Goal: Information Seeking & Learning: Learn about a topic

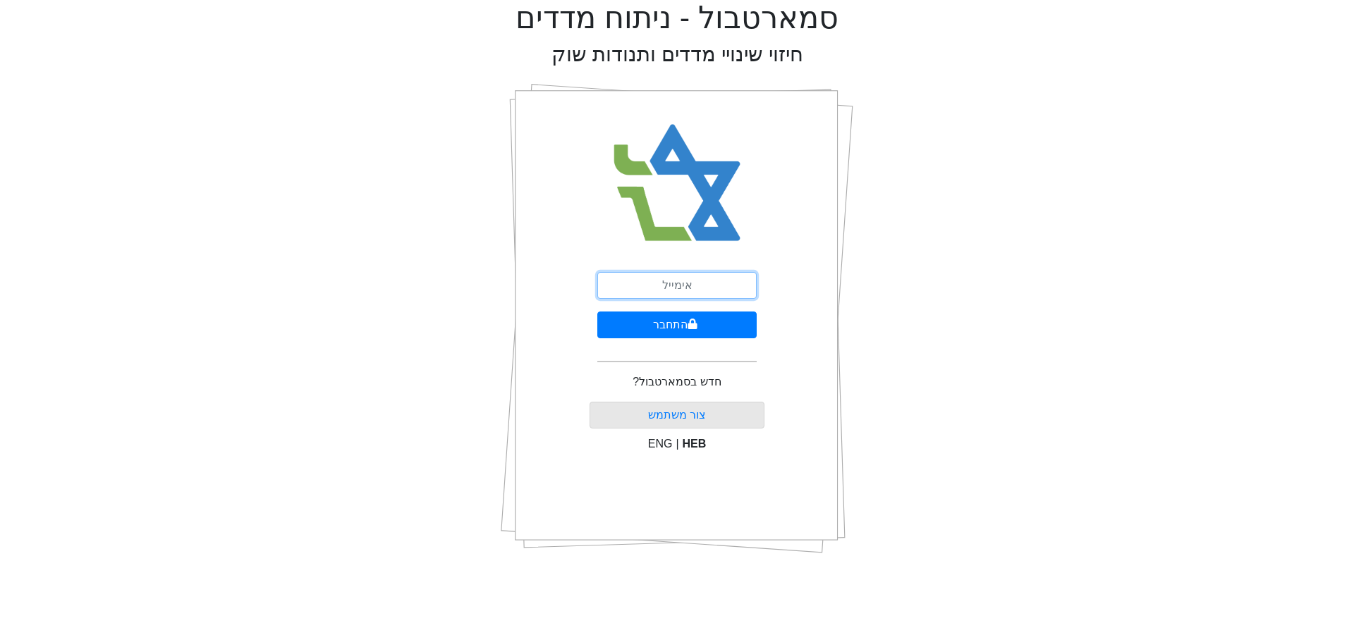
click at [643, 279] on input "email" at bounding box center [676, 285] width 159 height 27
type input "ט"
type input "[EMAIL_ADDRESS][DOMAIN_NAME]"
click at [597, 312] on button "התחבר" at bounding box center [676, 325] width 159 height 27
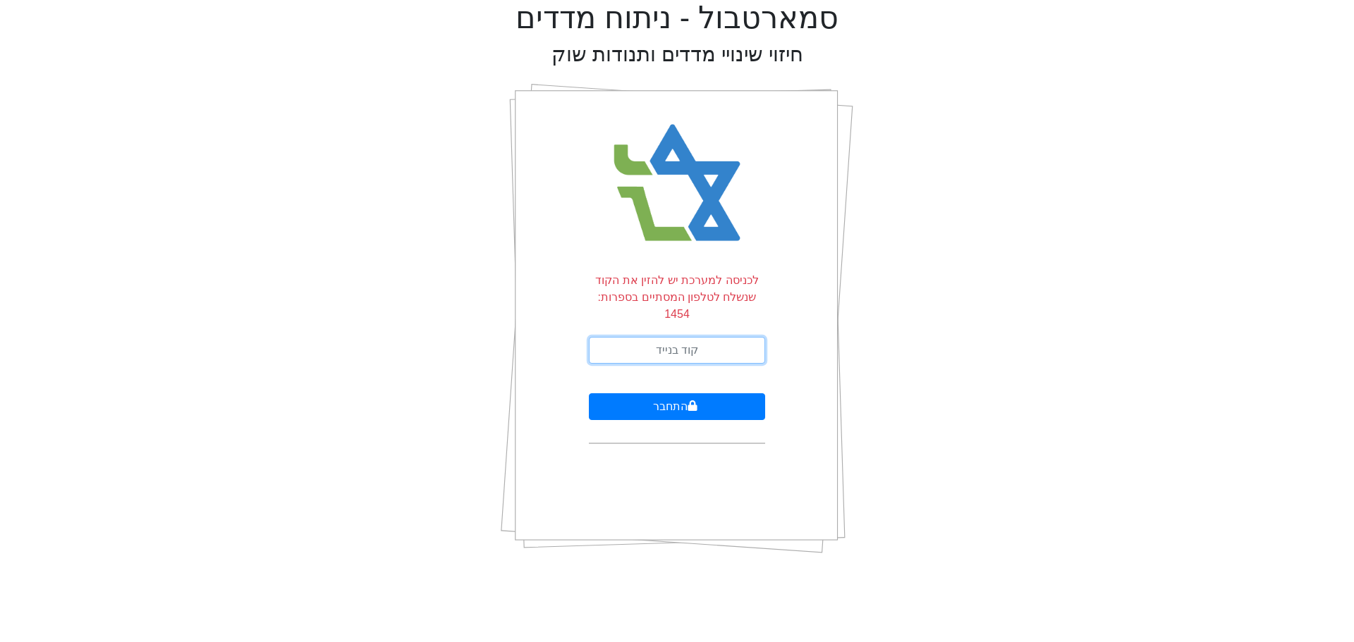
click at [668, 337] on input "text" at bounding box center [677, 350] width 176 height 27
type input "766481"
click at [589, 393] on button "התחבר" at bounding box center [677, 406] width 176 height 27
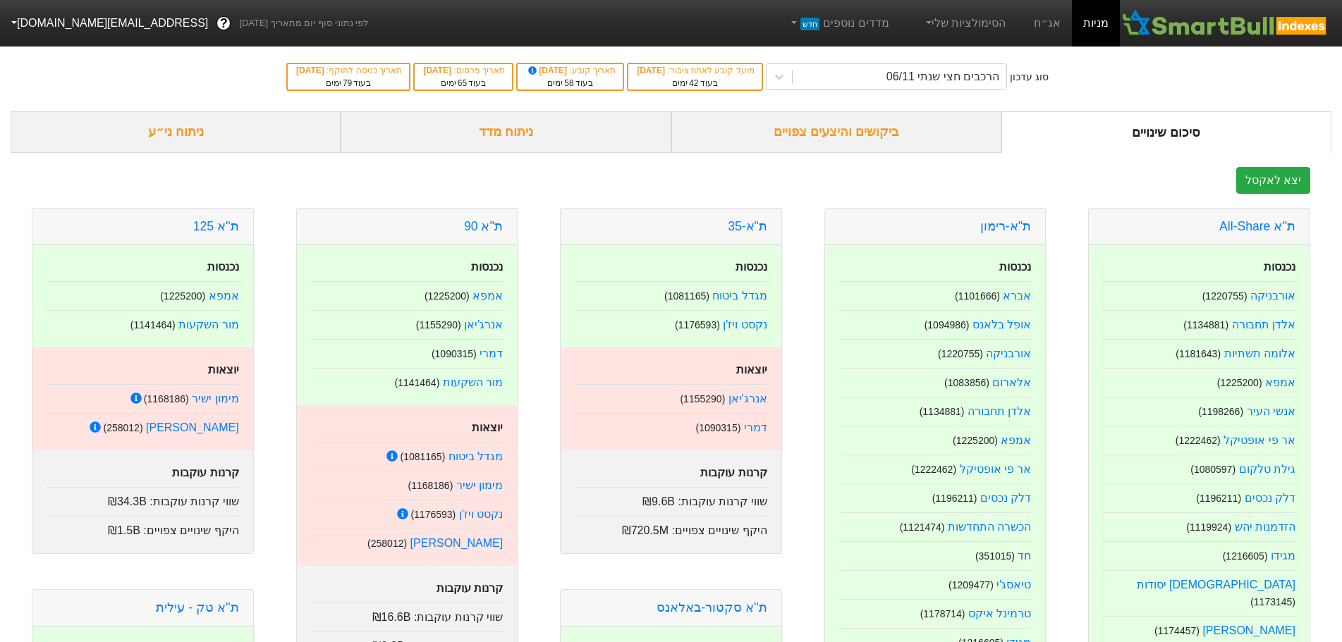
click at [539, 133] on div "ניתוח מדד" at bounding box center [506, 132] width 330 height 42
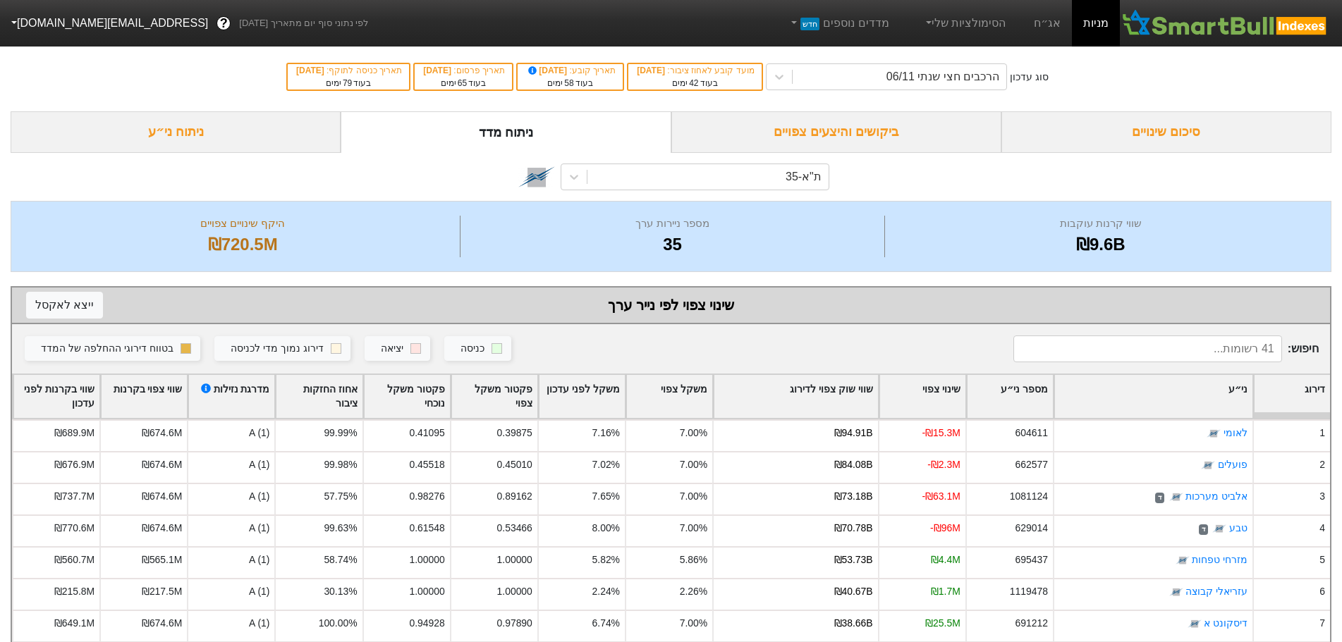
click at [755, 178] on div "ת"א-35" at bounding box center [707, 176] width 241 height 25
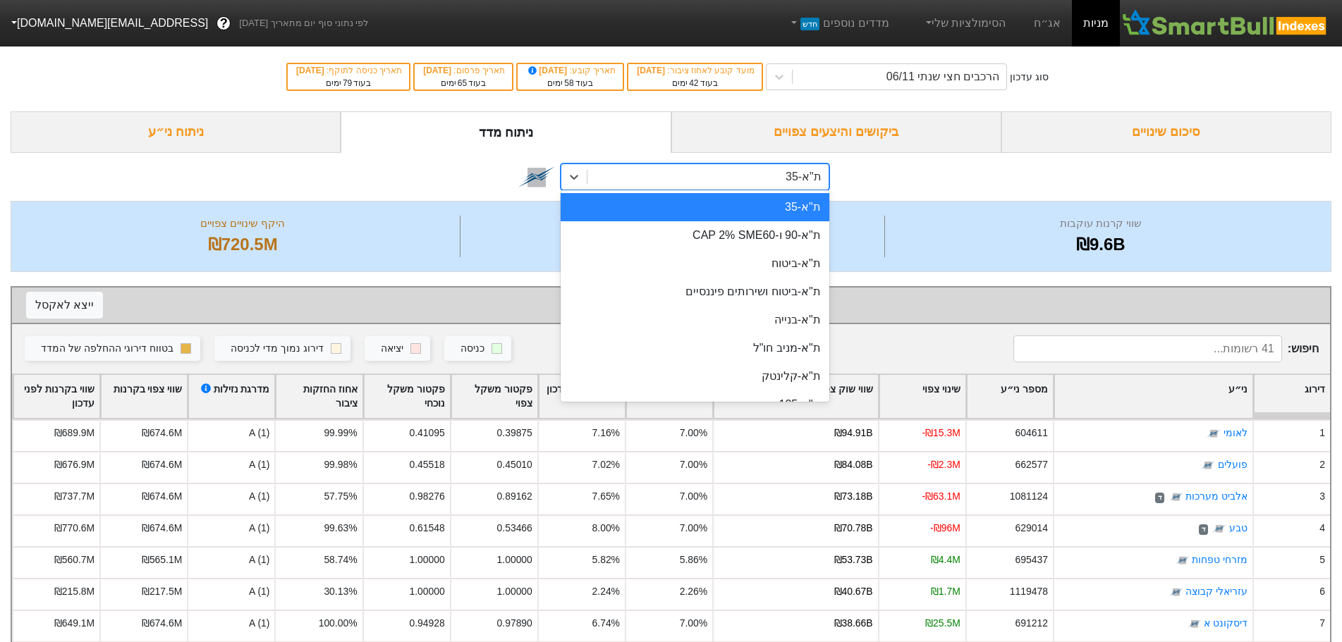
click at [407, 184] on div "option ת"א-35 focused, 1 of 29. 29 results available. Use Up and Down to choose…" at bounding box center [671, 177] width 1321 height 48
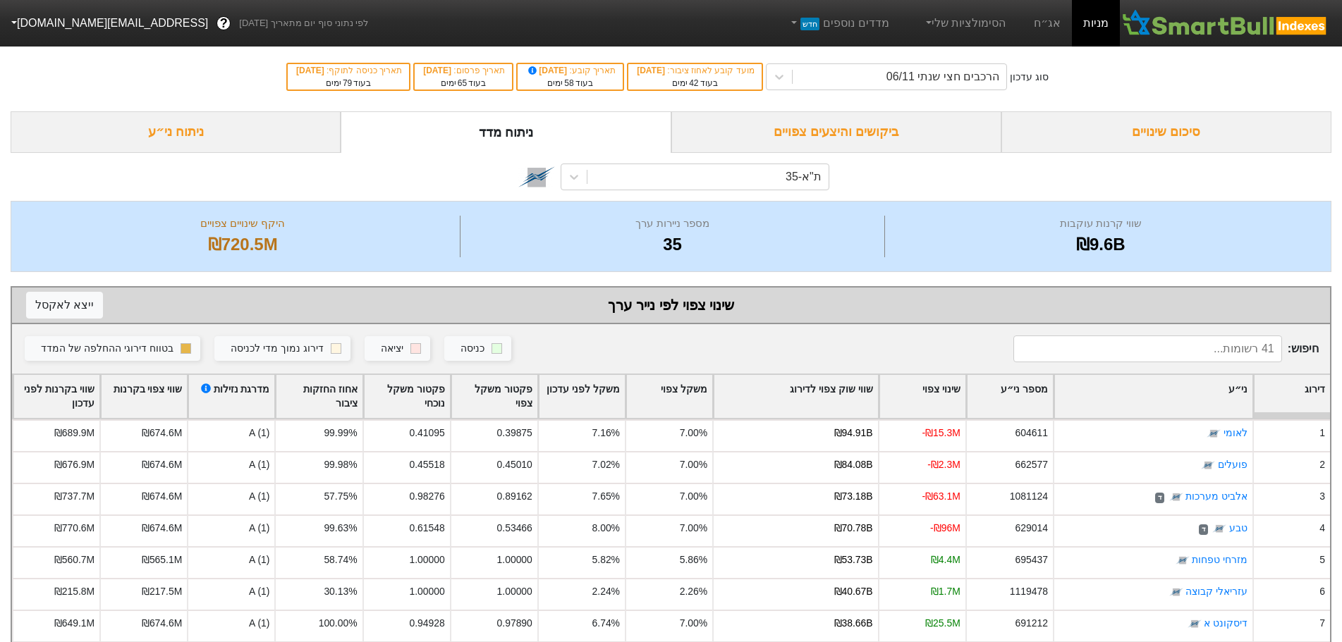
click at [173, 140] on div "ניתוח ני״ע" at bounding box center [176, 132] width 330 height 42
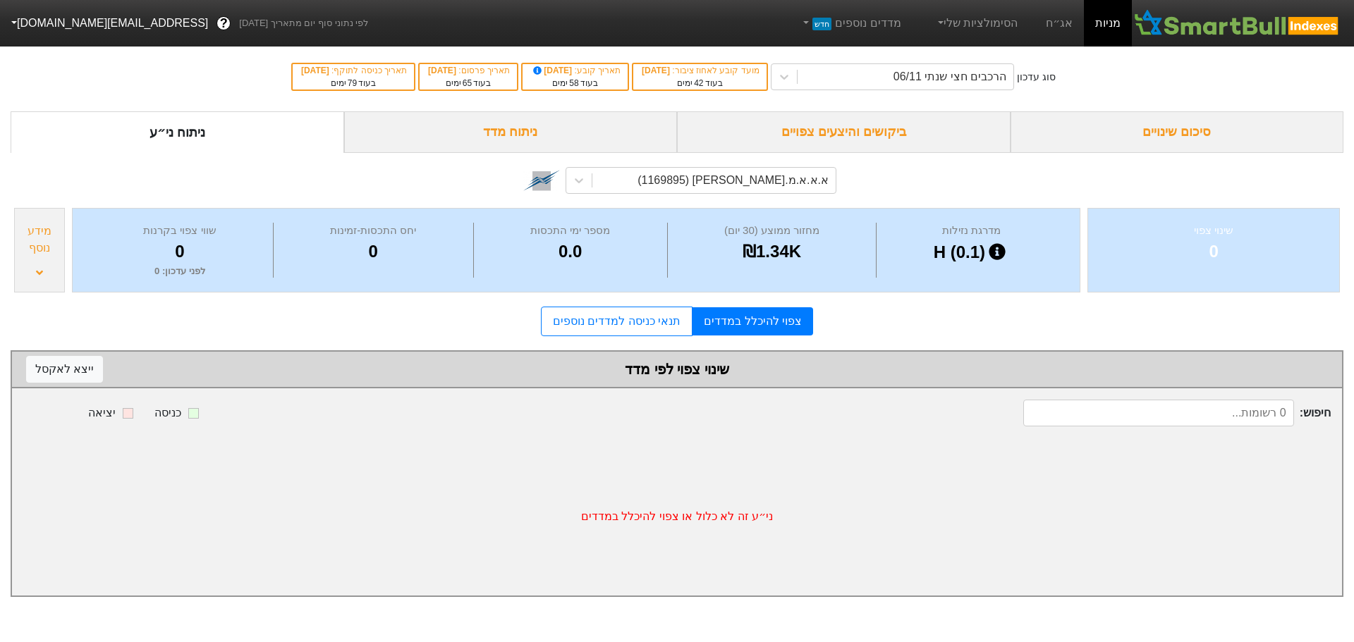
click at [1104, 20] on link "מניות" at bounding box center [1108, 23] width 48 height 47
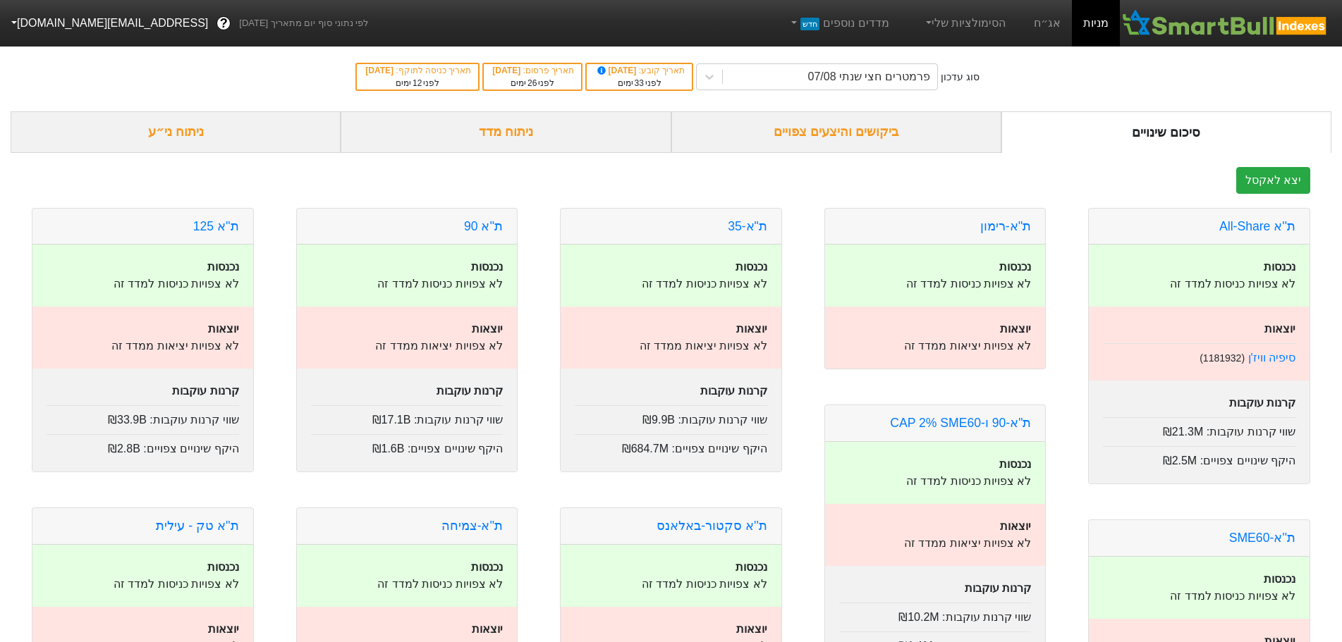
click at [199, 134] on div "ניתוח ני״ע" at bounding box center [176, 132] width 330 height 42
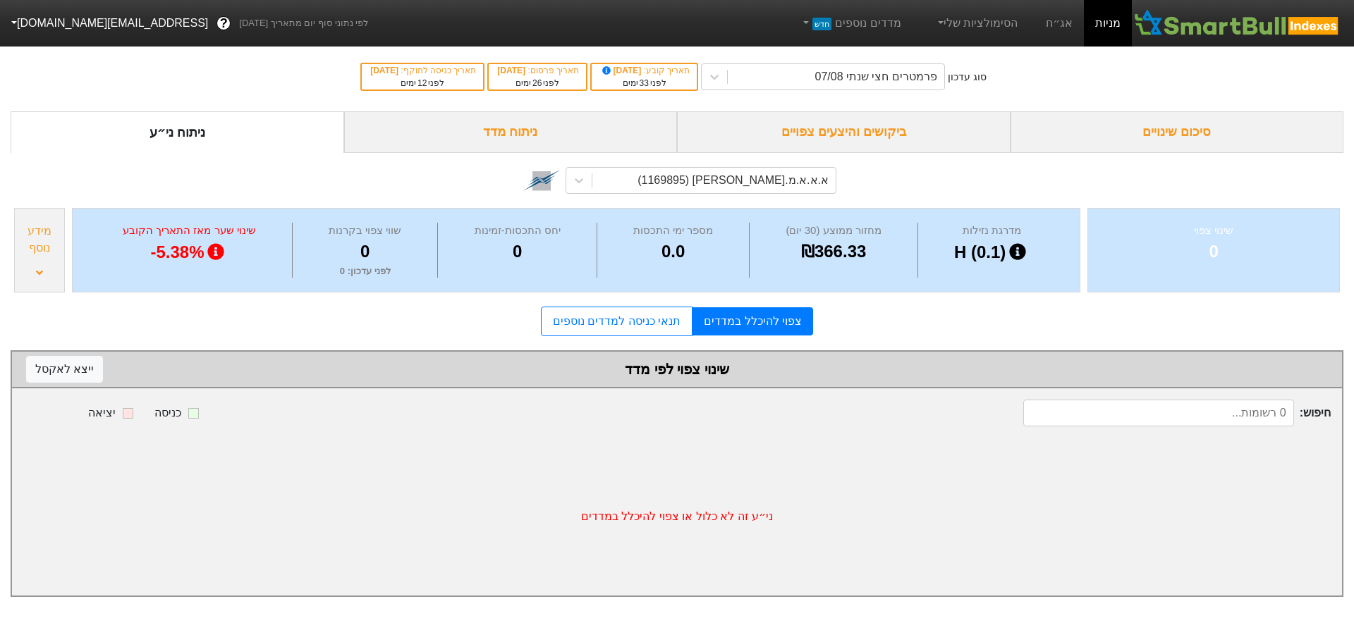
click at [506, 133] on div "ניתוח מדד" at bounding box center [511, 132] width 334 height 42
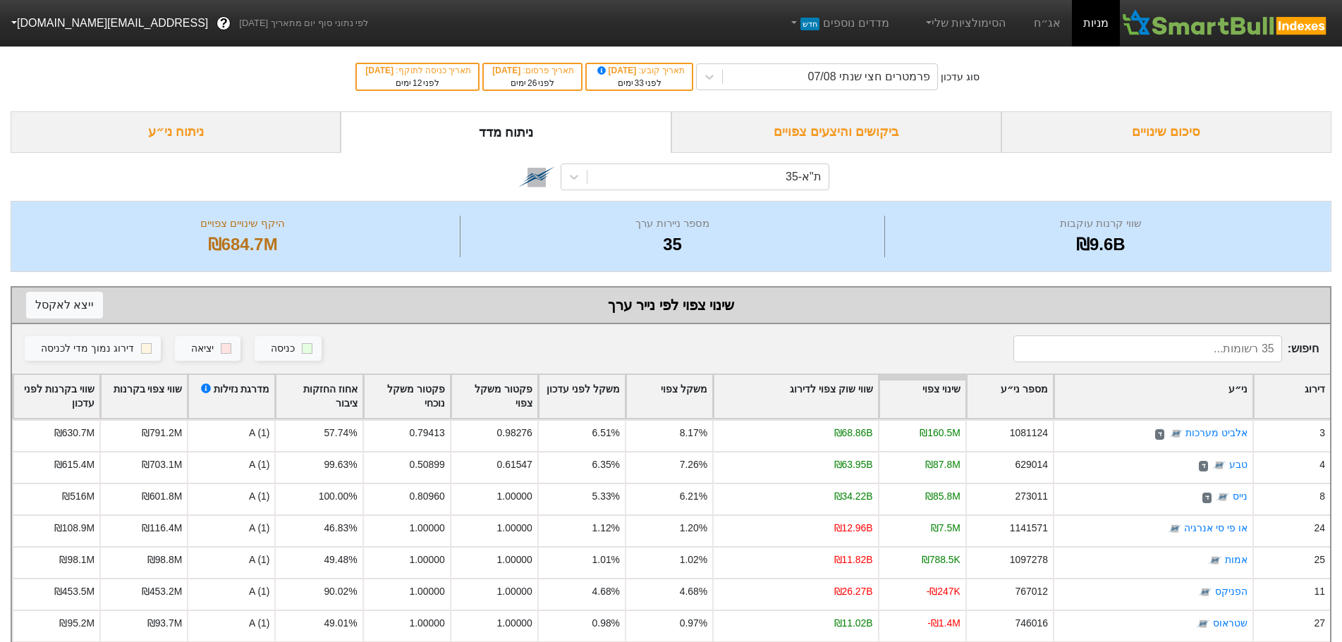
click at [821, 136] on div "ביקושים והיצעים צפויים" at bounding box center [836, 132] width 330 height 42
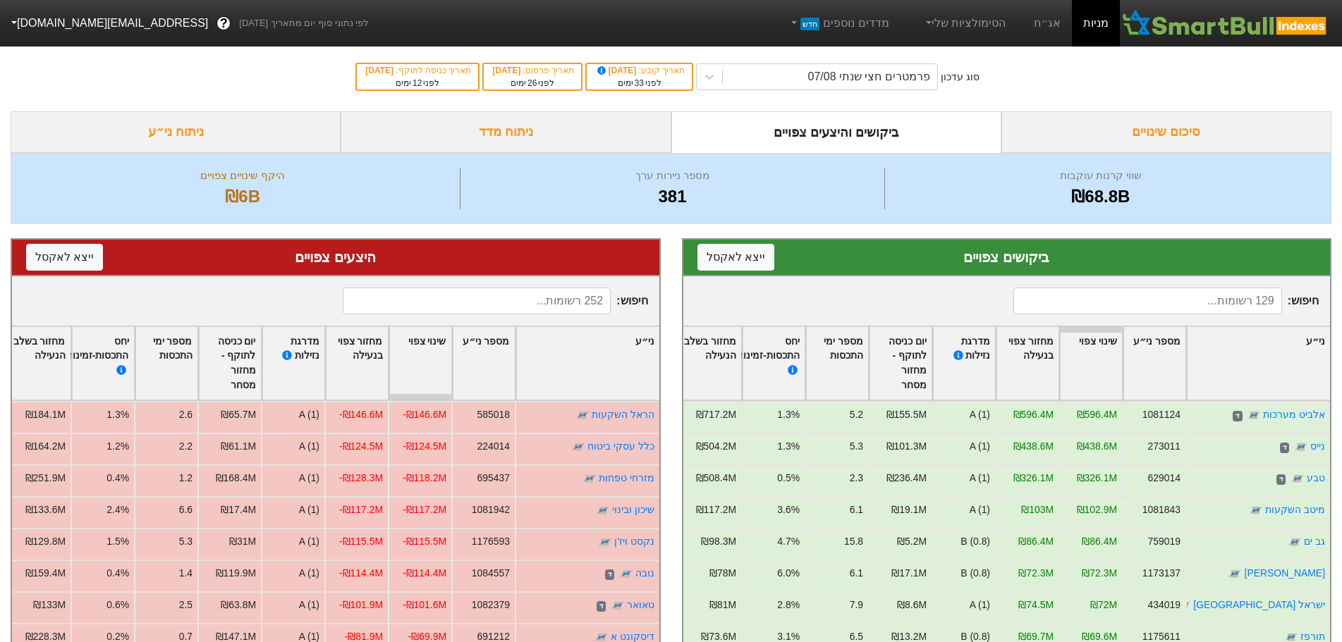
click at [1156, 120] on div "סיכום שינויים" at bounding box center [1166, 132] width 330 height 42
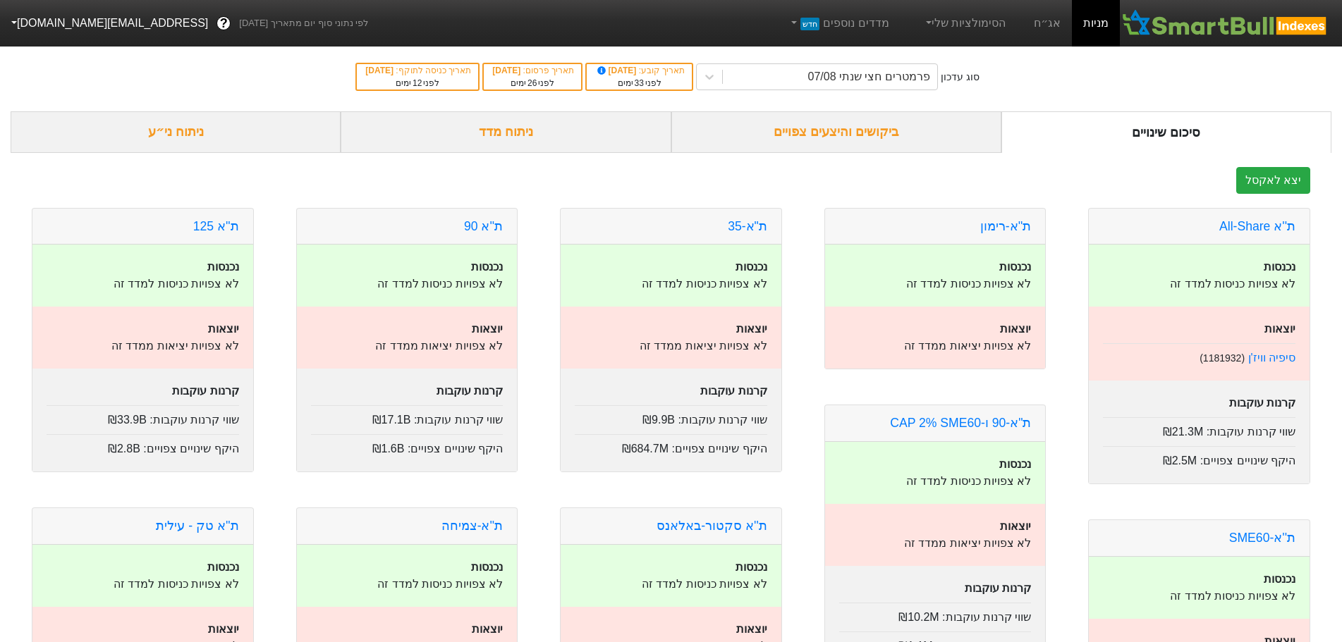
click at [1048, 28] on link "אג״ח" at bounding box center [1046, 23] width 49 height 47
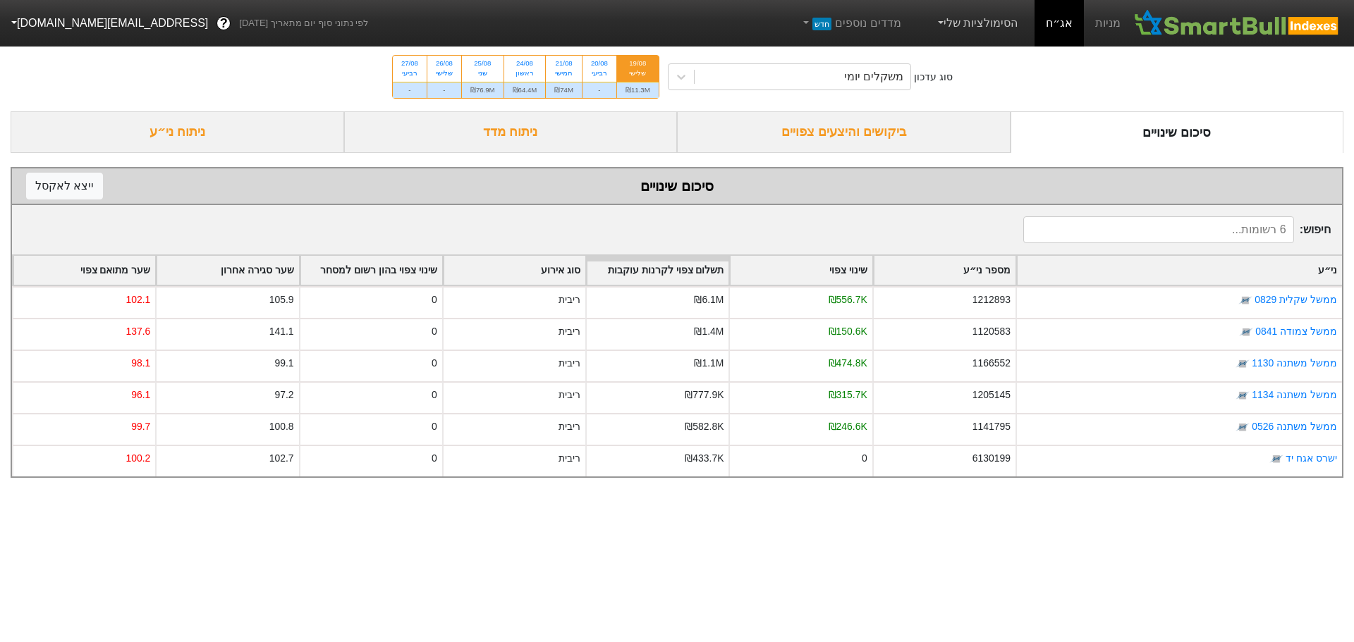
click at [972, 28] on link "הסימולציות שלי" at bounding box center [976, 23] width 94 height 28
click at [1101, 75] on div "סוג עדכון משקלים יומי 19/08 שלישי ₪11.3M 20/08 רביעי - 21/08 חמישי ₪74M 24/08 ר…" at bounding box center [677, 76] width 1354 height 69
click at [1103, 21] on link "מניות" at bounding box center [1108, 23] width 48 height 47
